Goal: Transaction & Acquisition: Register for event/course

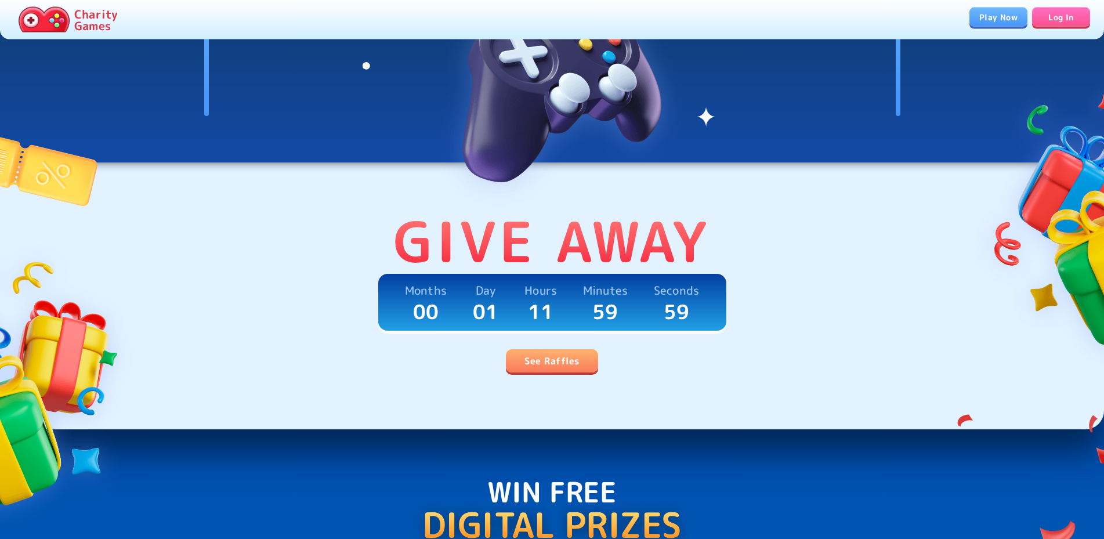
scroll to position [177, 0]
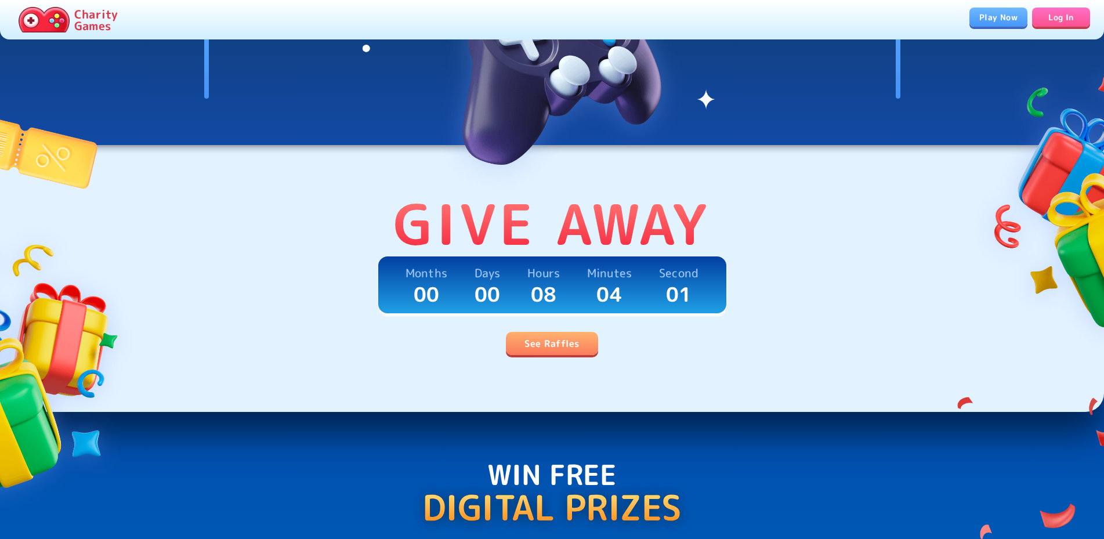
click at [558, 340] on link "See Raffles" at bounding box center [552, 343] width 92 height 23
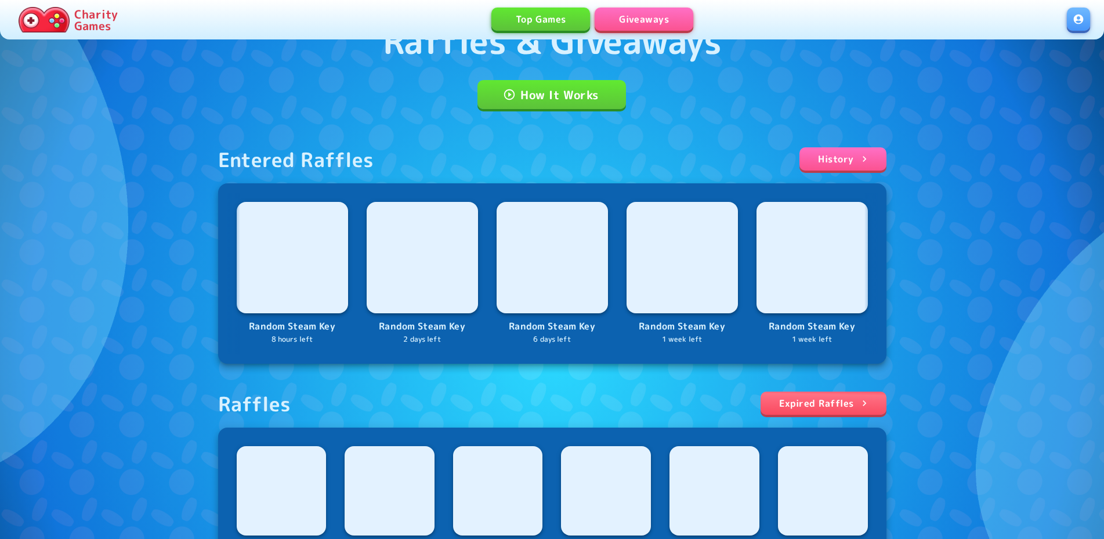
scroll to position [331, 0]
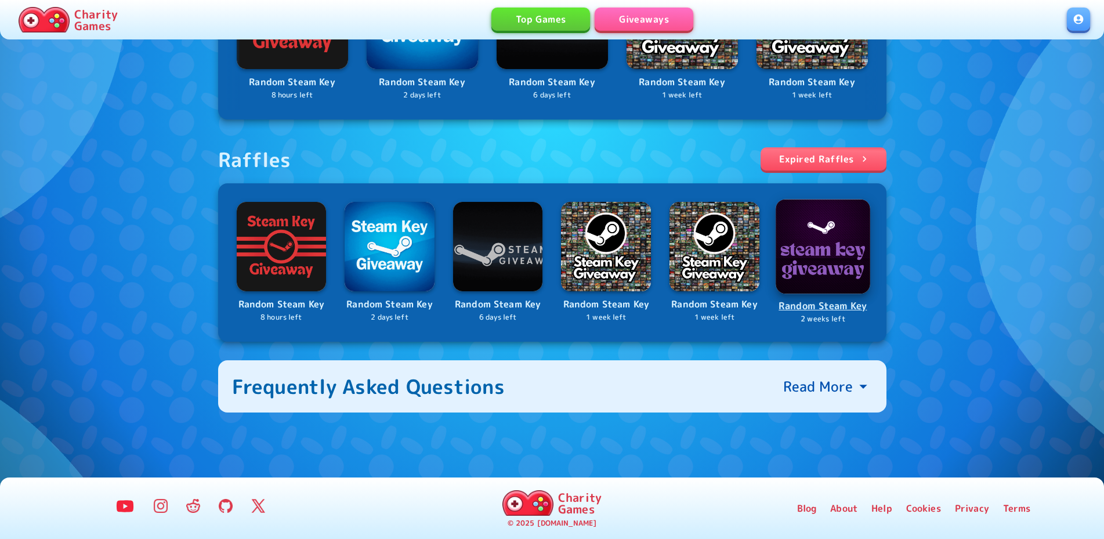
click at [840, 310] on p "Random Steam Key" at bounding box center [823, 306] width 92 height 16
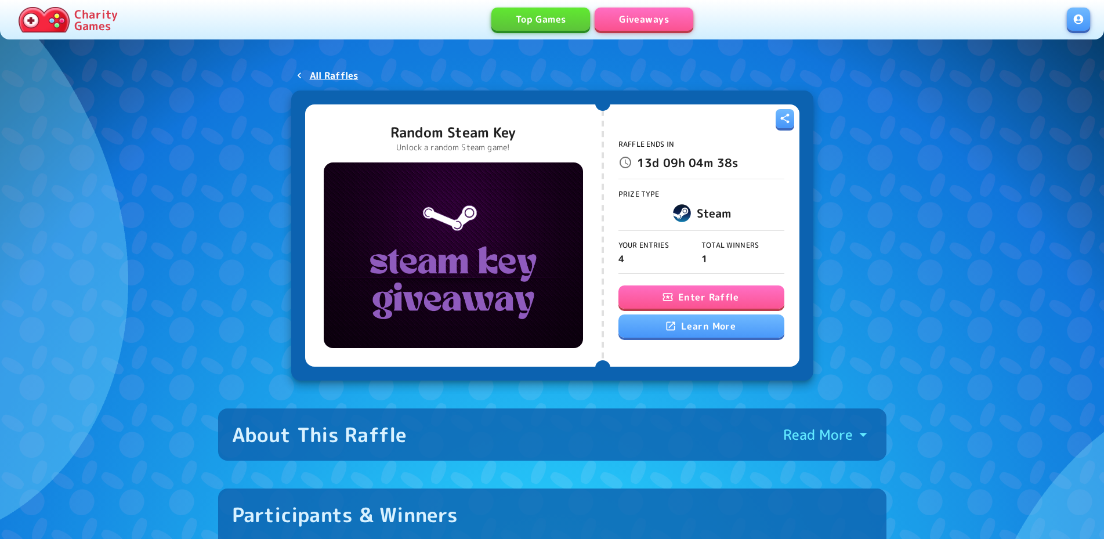
click at [732, 289] on button "Enter Raffle" at bounding box center [701, 296] width 166 height 23
